Goal: Transaction & Acquisition: Register for event/course

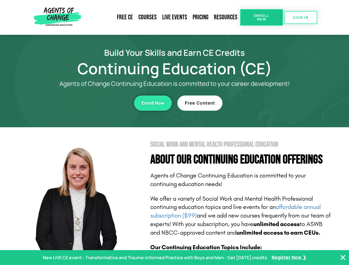
click at [174, 133] on section "Social Work and Mental Health Professional Education About Our Continuing Educa…" at bounding box center [174, 243] width 349 height 232
click at [226, 17] on link "Resources" at bounding box center [225, 17] width 29 height 13
click at [261, 17] on span "Enroll Now" at bounding box center [261, 17] width 25 height 7
click at [301, 17] on span "SIGN IN" at bounding box center [300, 18] width 15 height 4
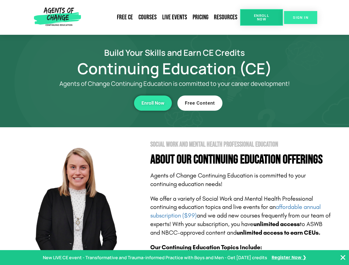
click at [301, 17] on span "SIGN IN" at bounding box center [300, 18] width 15 height 4
click at [96, 103] on div "Enroll Now" at bounding box center [96, 103] width 152 height 15
click at [153, 103] on span "Enroll Now" at bounding box center [152, 103] width 23 height 5
